Goal: Find specific page/section: Find specific page/section

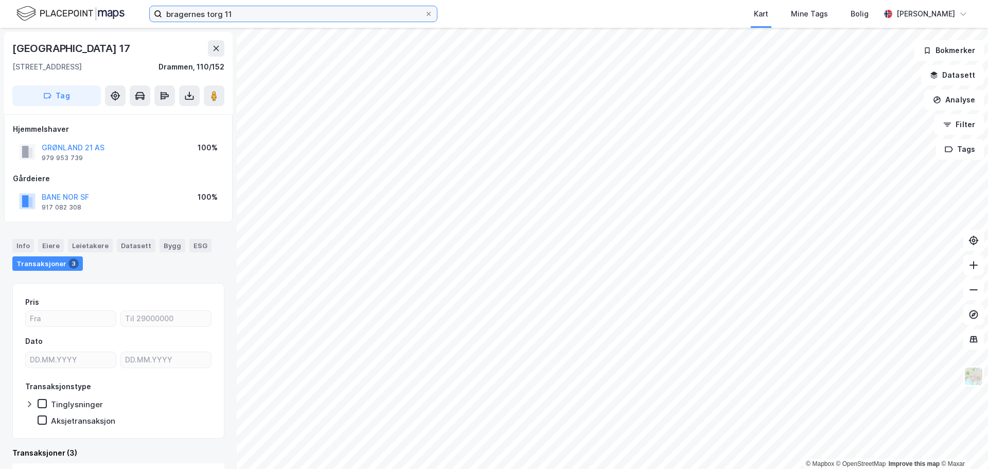
scroll to position [2, 0]
click at [237, 12] on input "bragernes torg 11" at bounding box center [293, 13] width 262 height 15
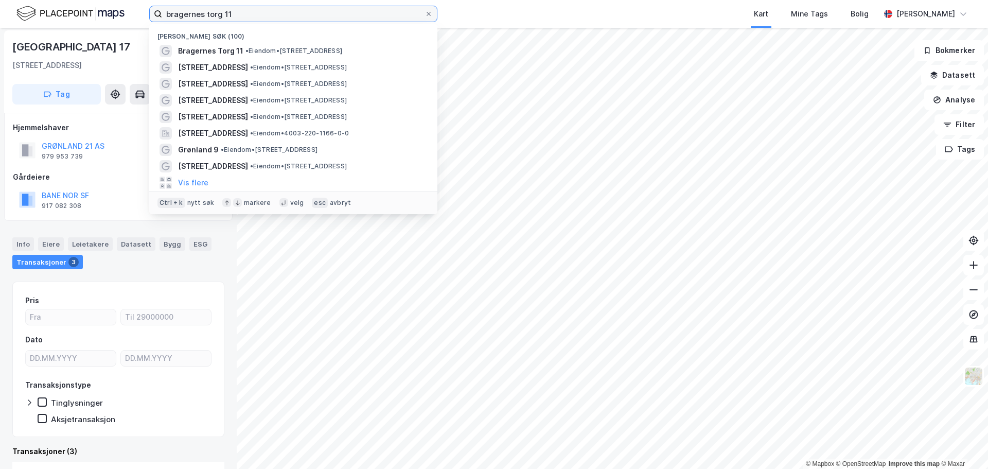
click at [237, 12] on input "bragernes torg 11" at bounding box center [293, 13] width 262 height 15
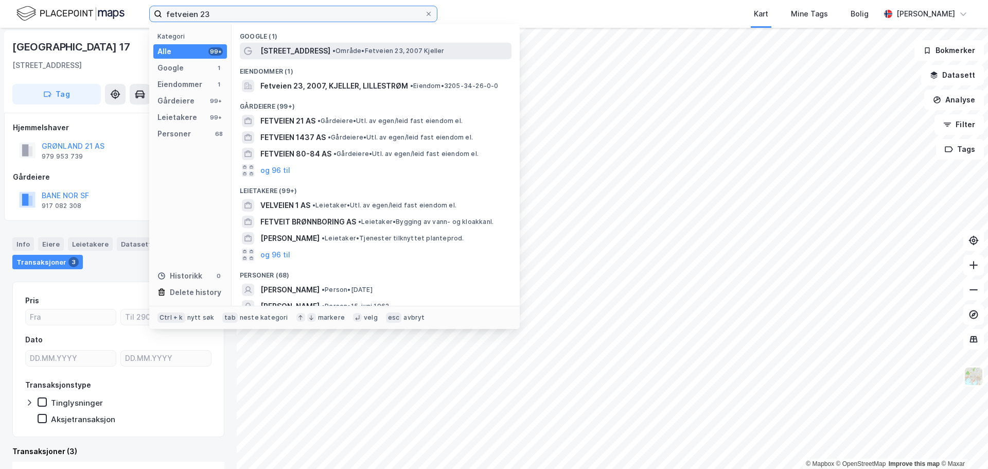
type input "fetveien 23"
